Goal: Browse casually: Explore the website without a specific task or goal

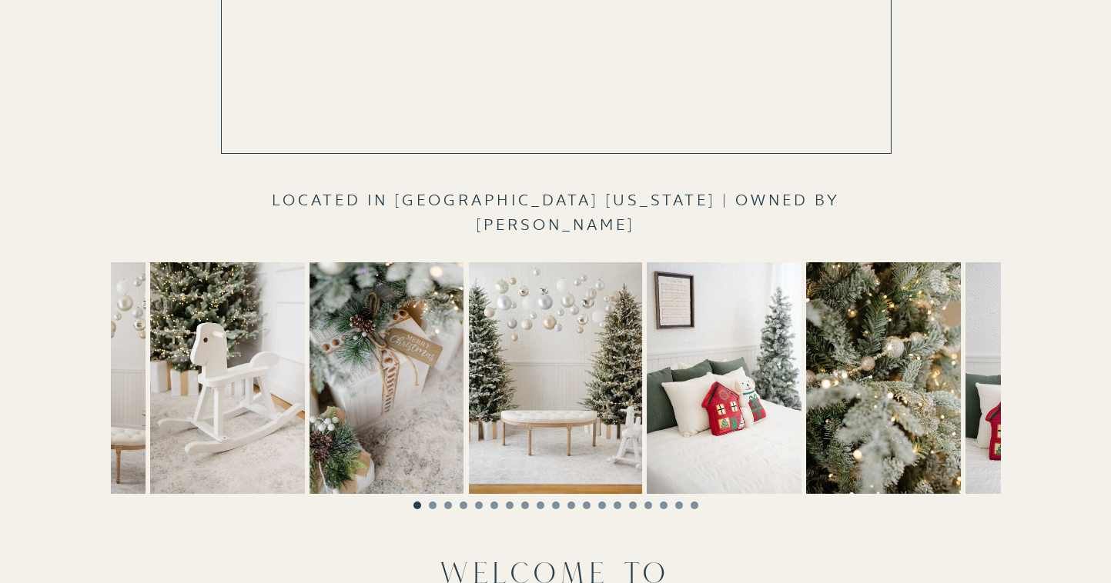
scroll to position [445, 0]
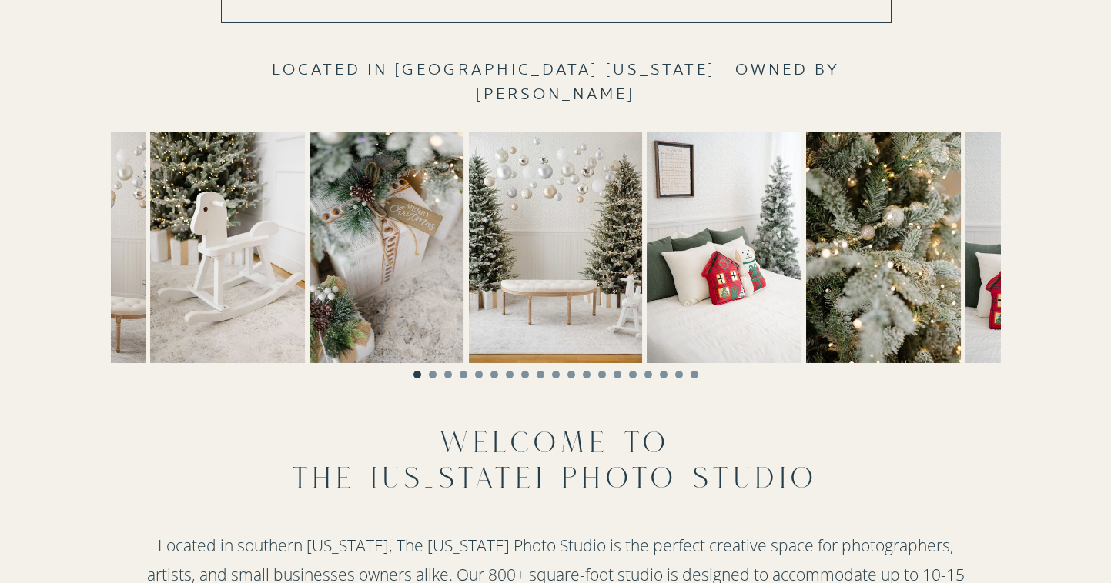
click at [432, 375] on li "Page dot 2" at bounding box center [433, 375] width 8 height 8
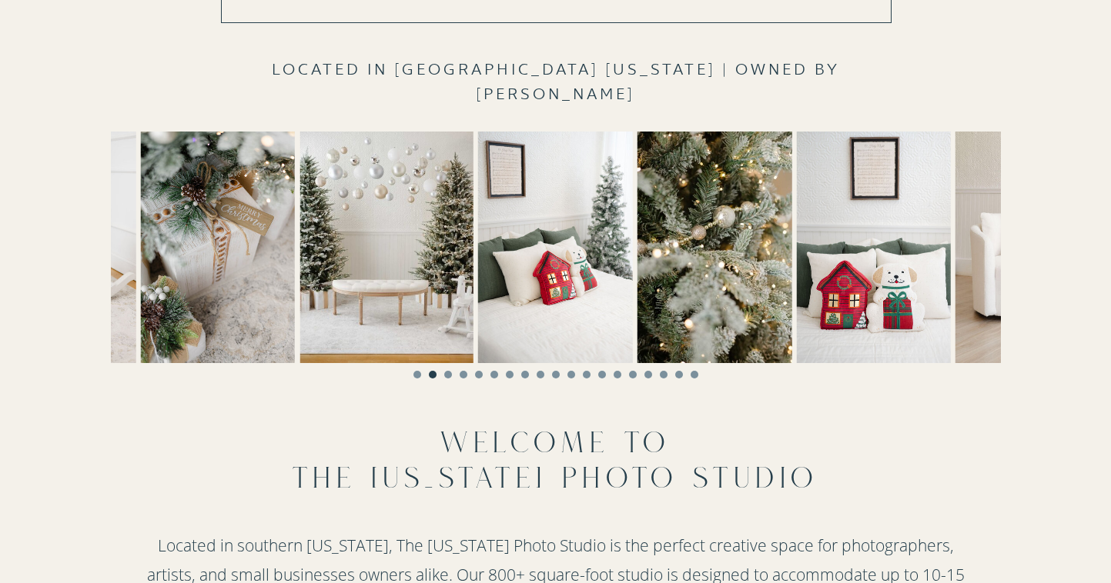
click at [449, 376] on li "Page dot 3" at bounding box center [448, 375] width 8 height 8
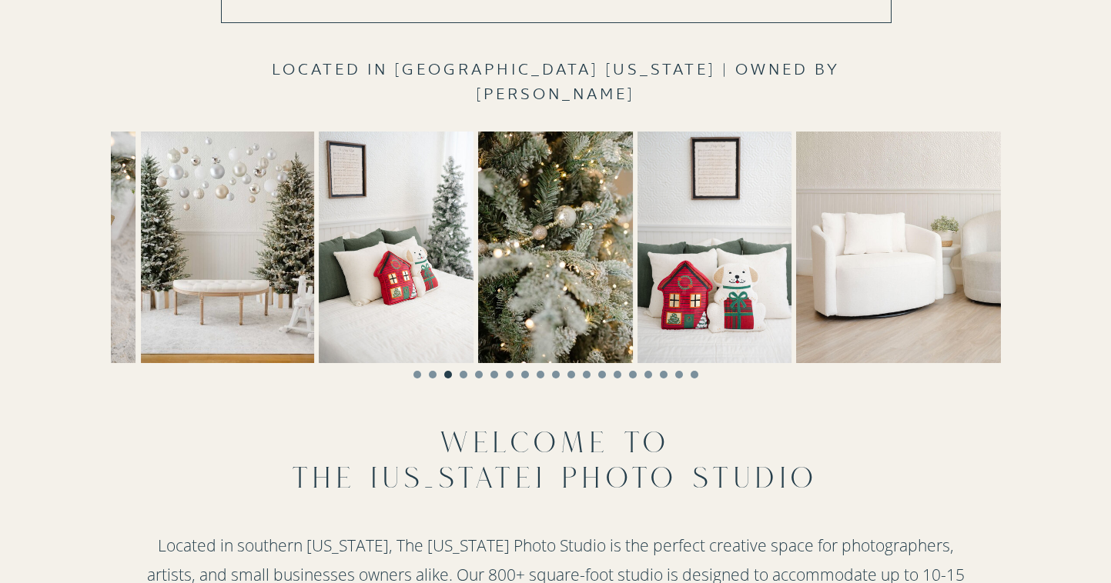
click at [460, 374] on li "Page dot 4" at bounding box center [464, 375] width 8 height 8
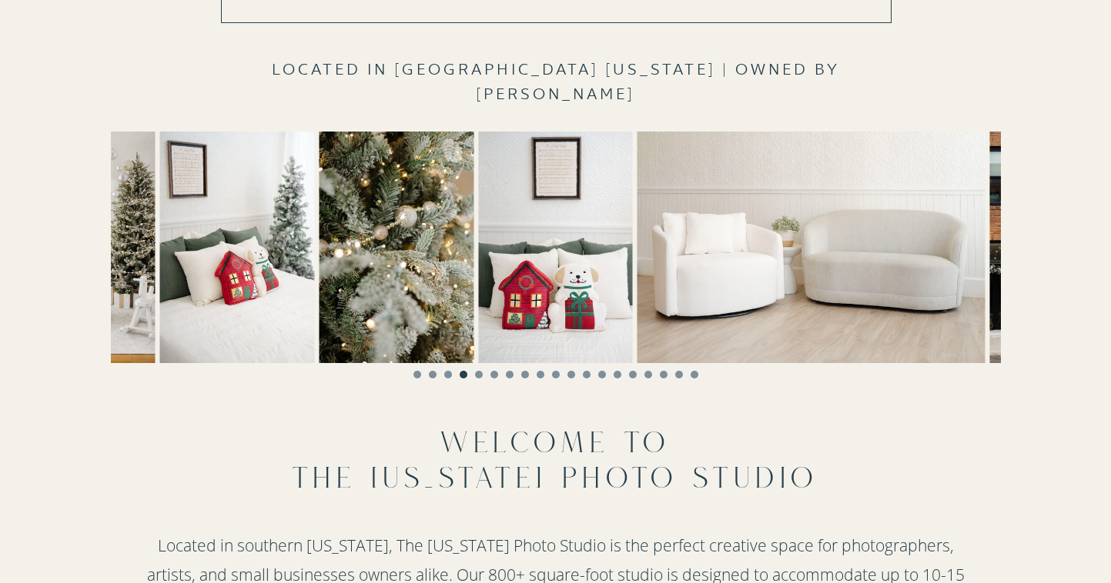
click at [478, 376] on li "Page dot 5" at bounding box center [479, 375] width 8 height 8
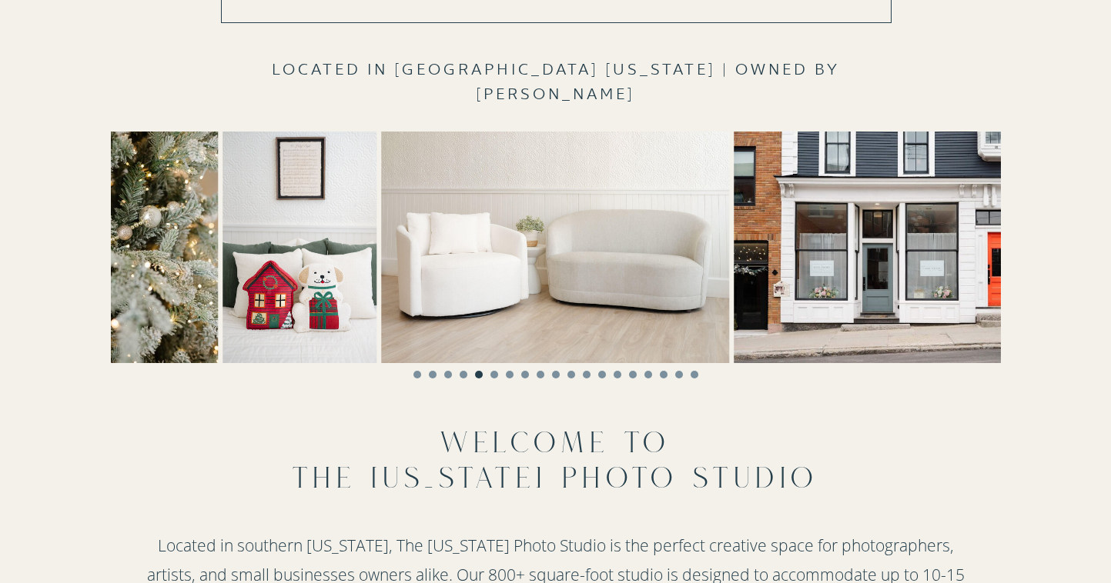
click at [496, 375] on li "Page dot 6" at bounding box center [494, 375] width 8 height 8
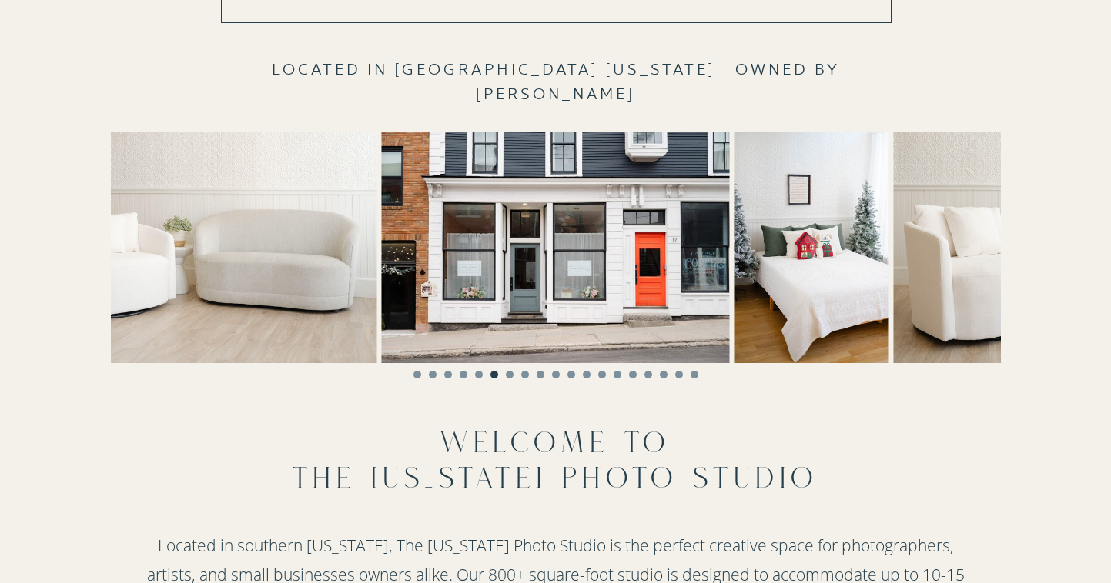
click at [507, 374] on li "Page dot 7" at bounding box center [510, 375] width 8 height 8
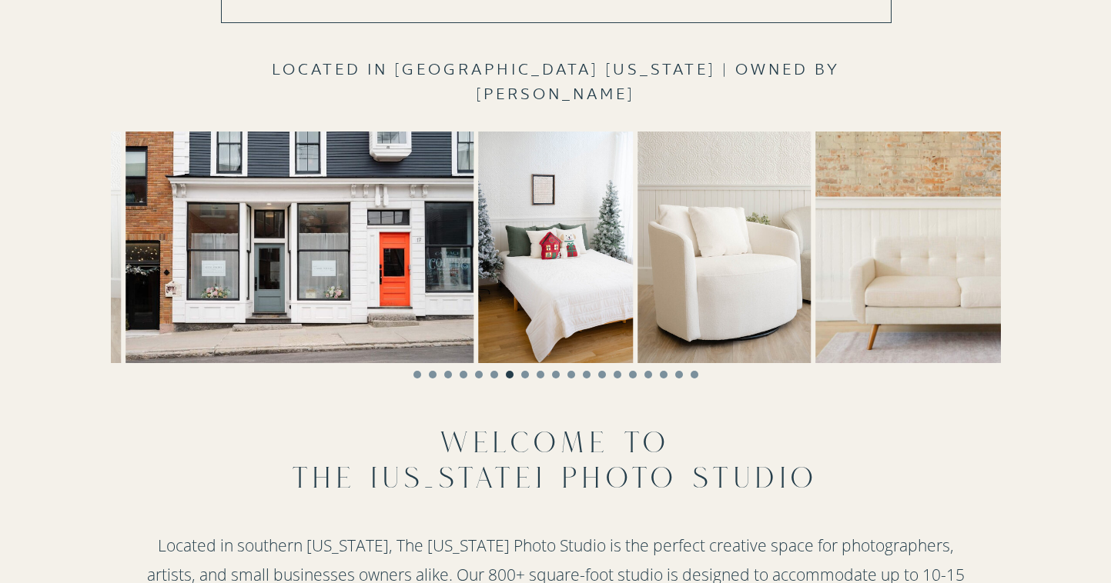
click at [523, 373] on li "Page dot 8" at bounding box center [525, 375] width 8 height 8
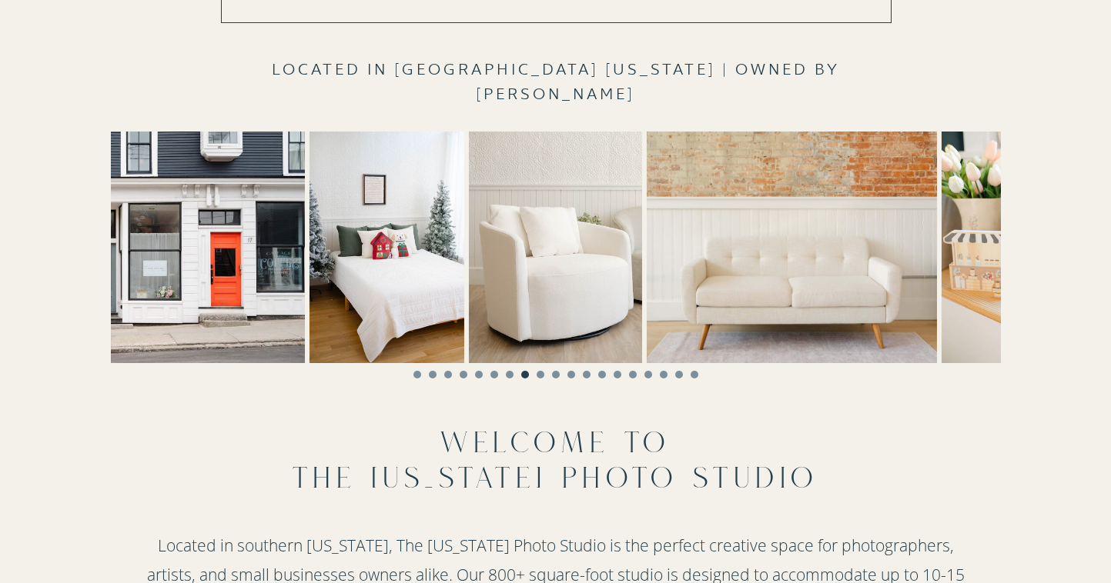
click at [542, 373] on li "Page dot 9" at bounding box center [540, 375] width 8 height 8
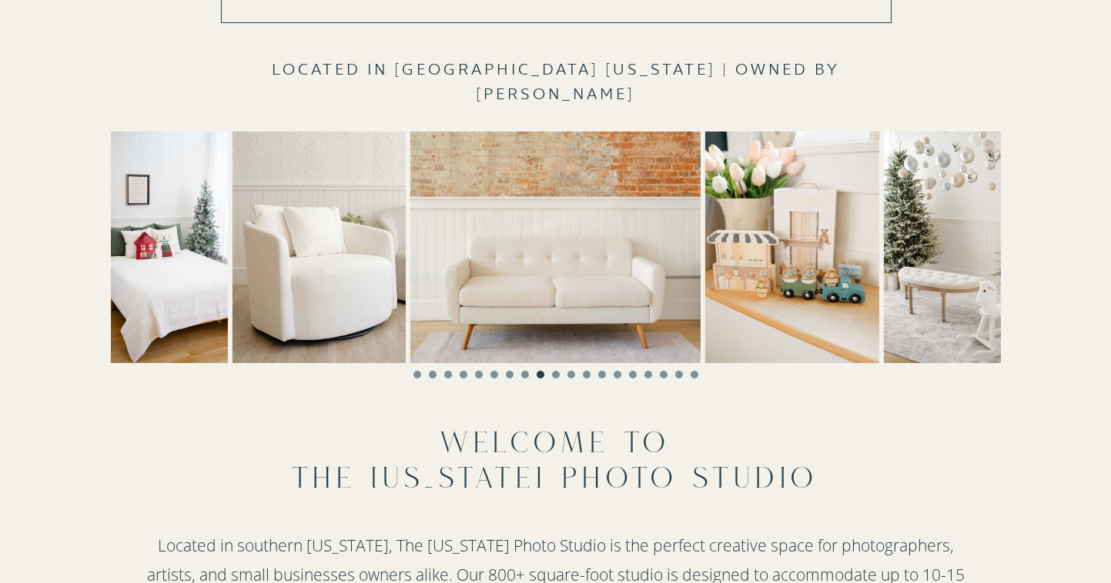
click at [558, 374] on li "Page dot 10" at bounding box center [556, 375] width 8 height 8
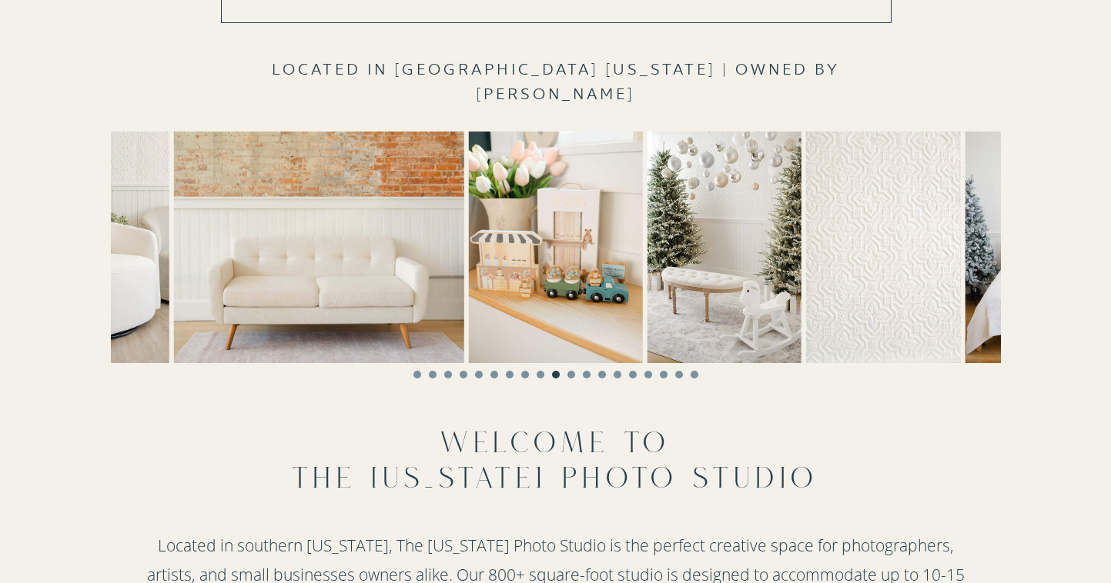
click at [569, 374] on li "Page dot 11" at bounding box center [571, 375] width 8 height 8
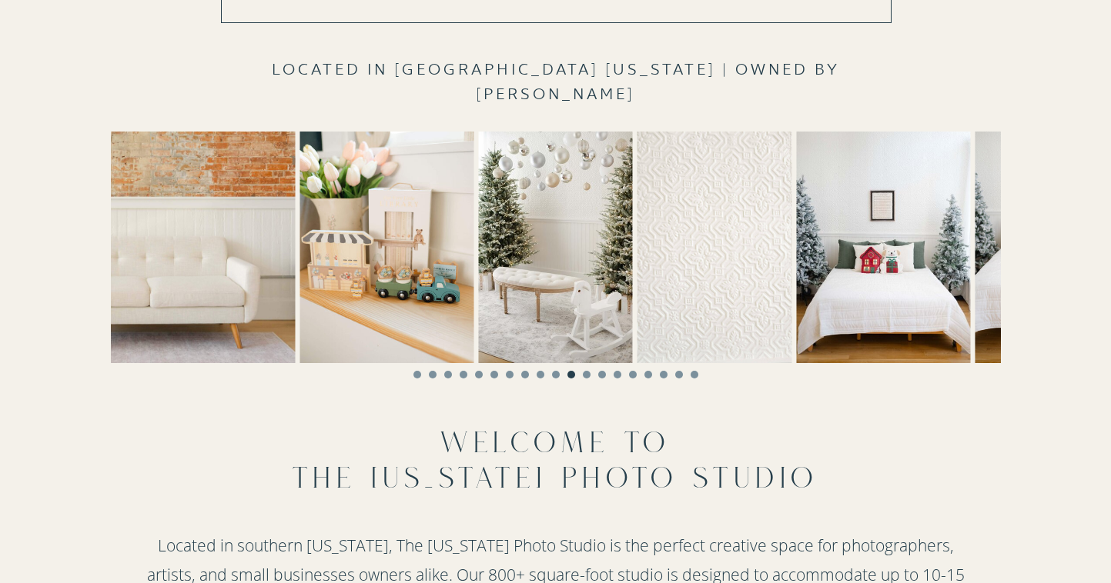
click at [589, 375] on li "Page dot 12" at bounding box center [587, 375] width 8 height 8
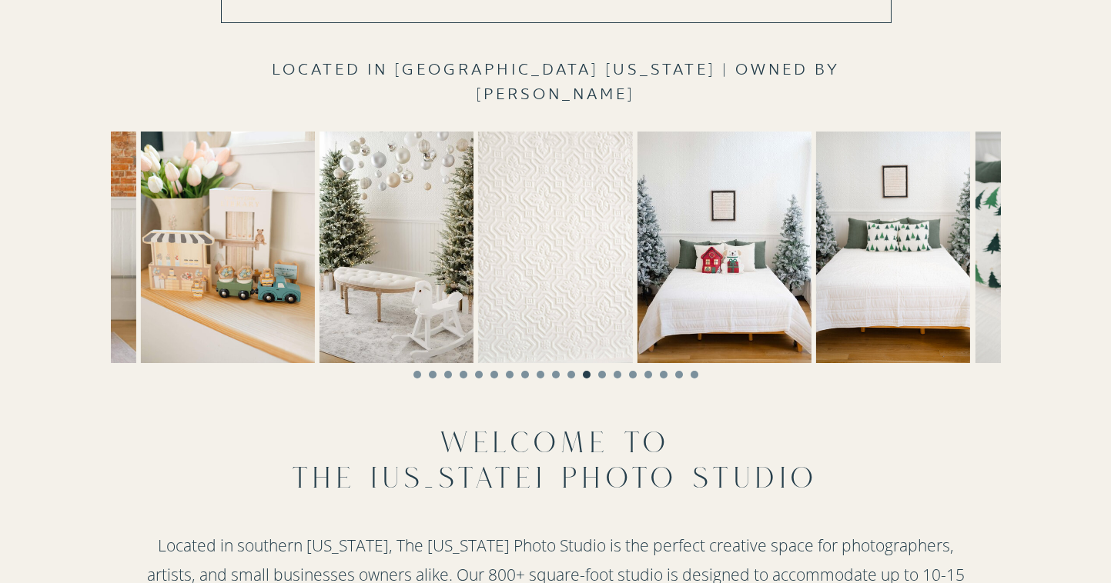
click at [603, 375] on li "Page dot 13" at bounding box center [602, 375] width 8 height 8
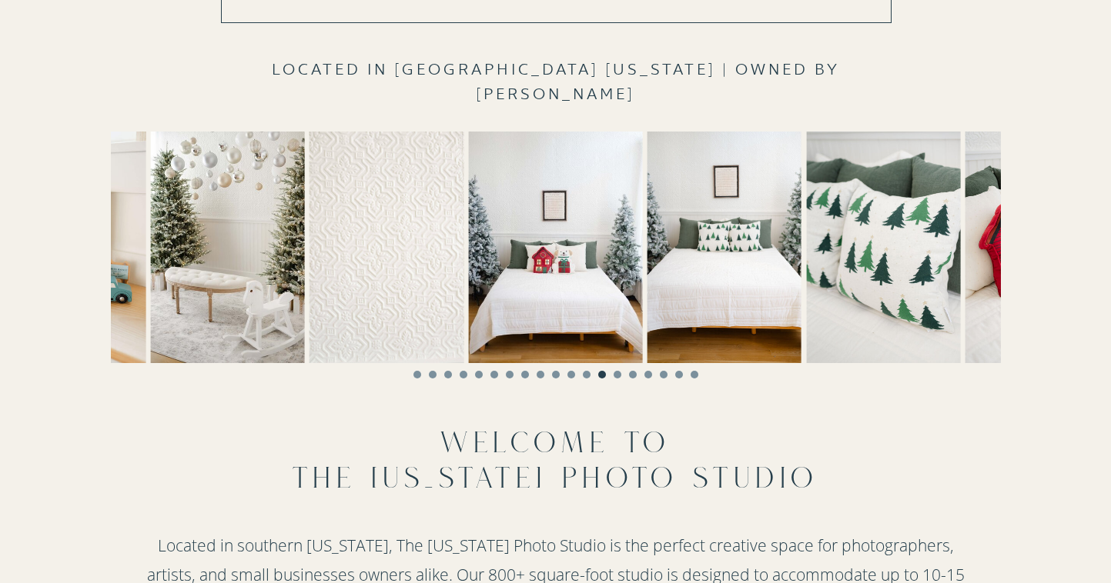
click at [615, 376] on li "Page dot 14" at bounding box center [617, 375] width 8 height 8
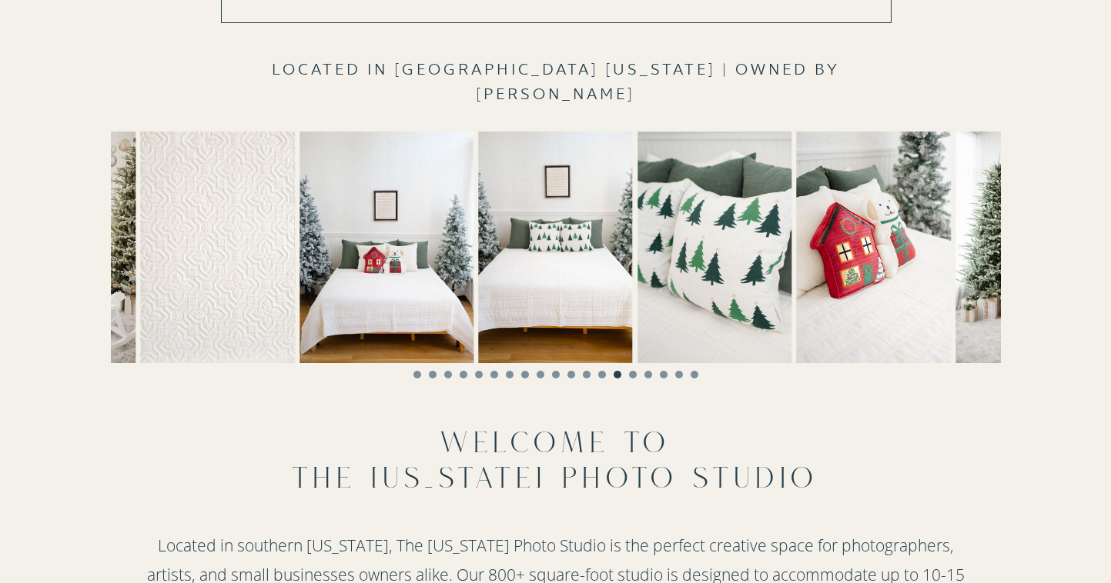
click at [630, 376] on li "Page dot 15" at bounding box center [633, 375] width 8 height 8
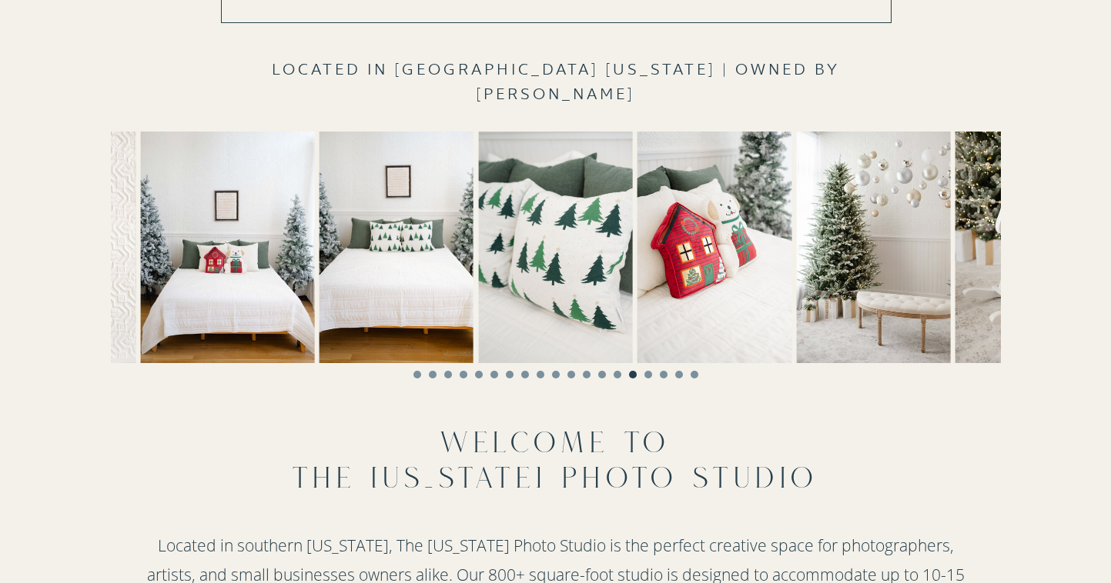
click at [650, 376] on li "Page dot 16" at bounding box center [648, 375] width 8 height 8
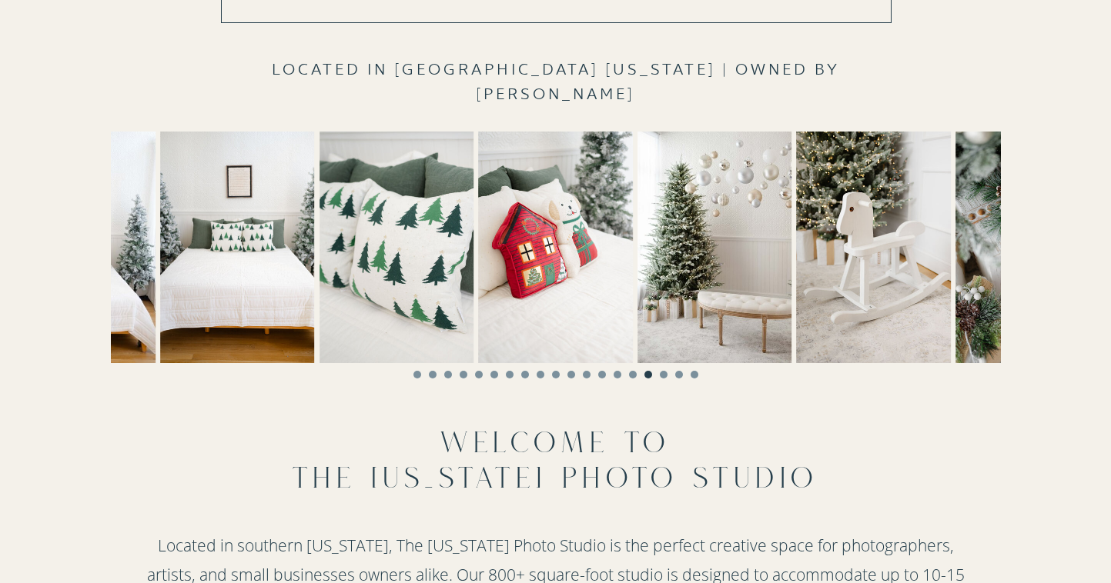
click at [664, 376] on li "Page dot 17" at bounding box center [664, 375] width 8 height 8
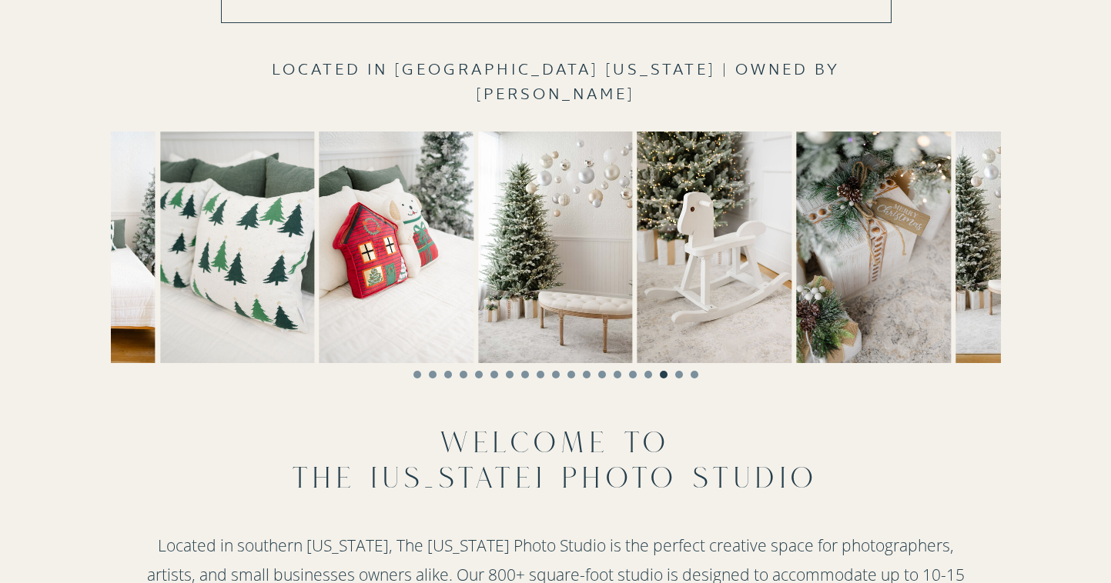
click at [680, 375] on li "Page dot 18" at bounding box center [679, 375] width 8 height 8
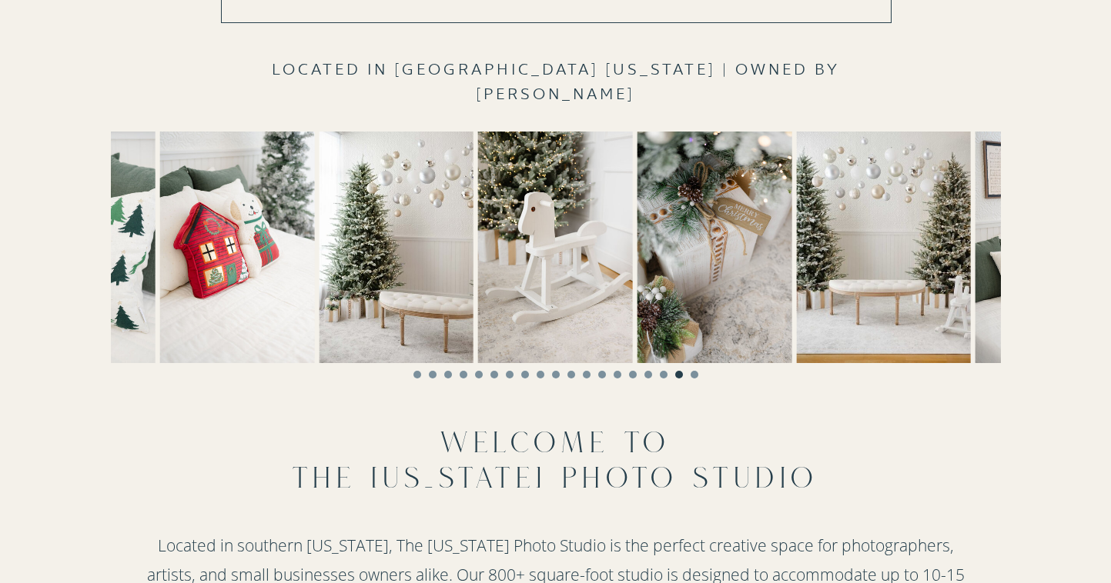
click at [691, 374] on li "Page dot 19" at bounding box center [694, 375] width 8 height 8
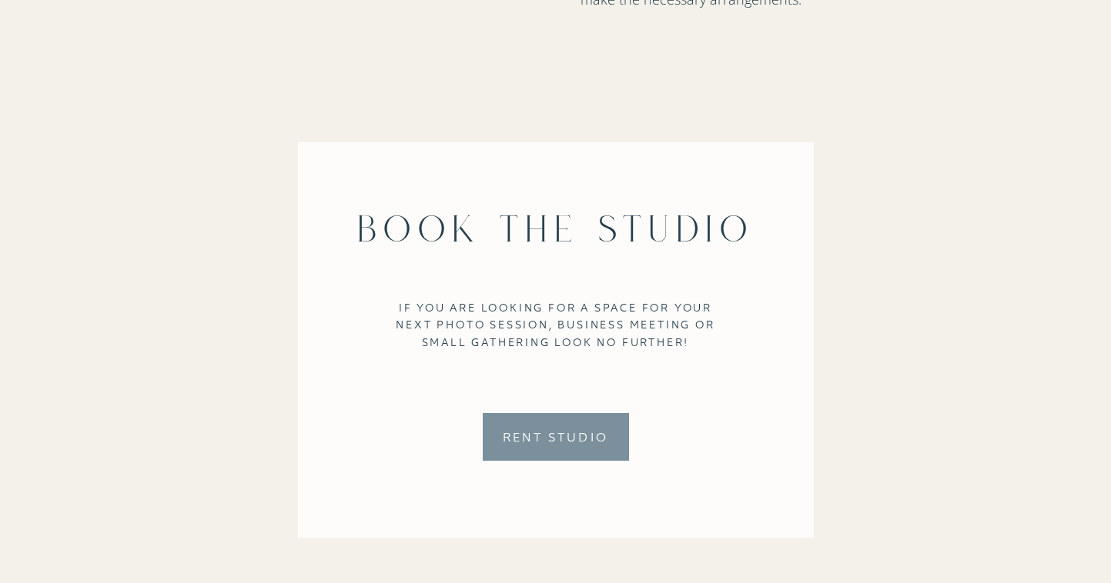
scroll to position [3767, 0]
